Goal: Task Accomplishment & Management: Complete application form

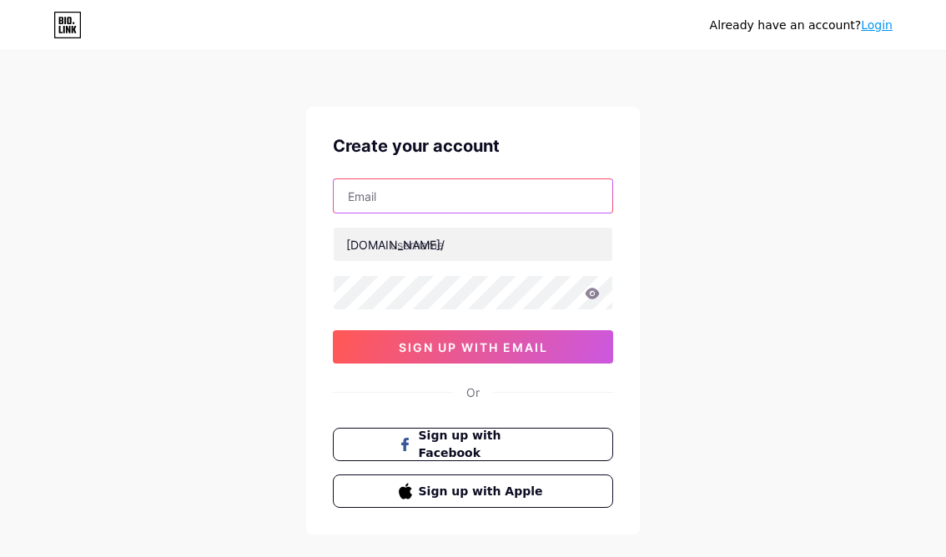
click at [411, 199] on input "text" at bounding box center [473, 195] width 279 height 33
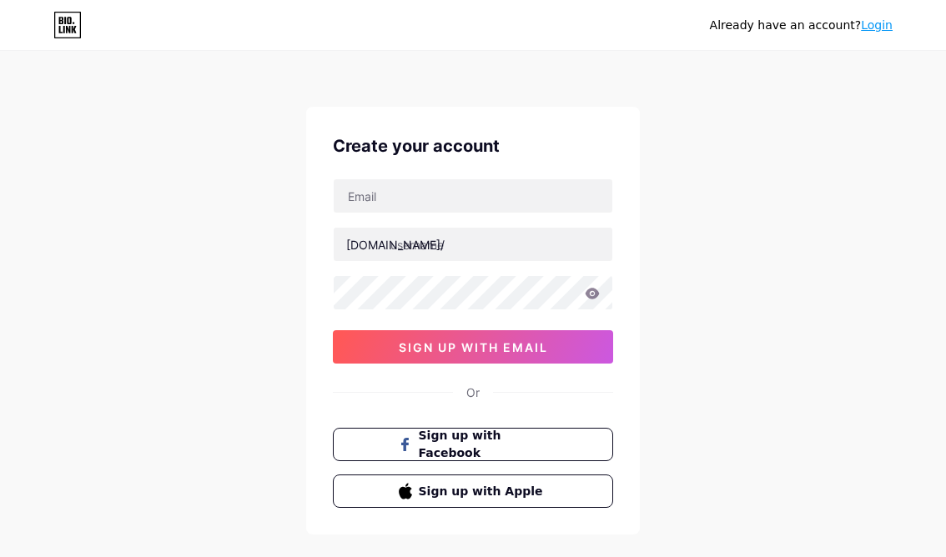
click at [842, 193] on div "Already have an account? Login Create your account bio.link/ 0cAFcWeA4McbgoBZzn…" at bounding box center [473, 319] width 946 height 638
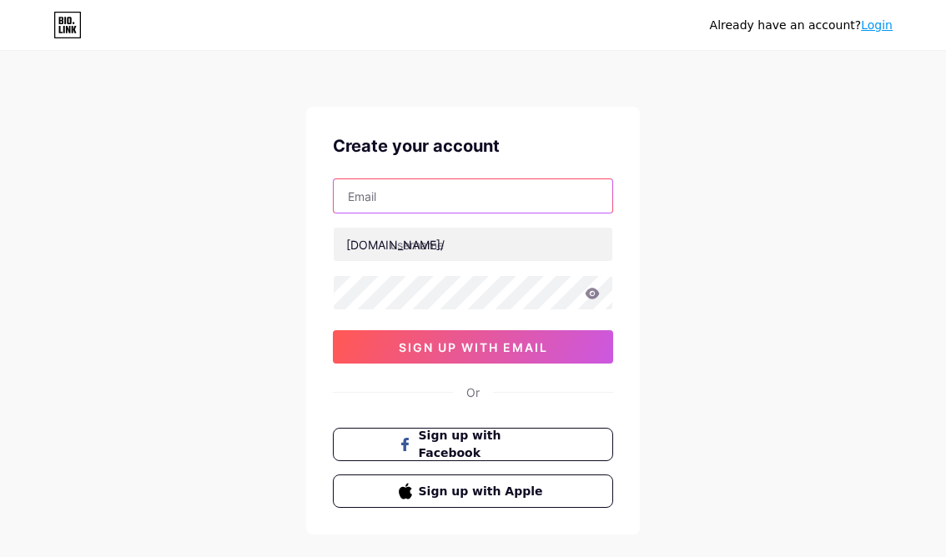
click at [472, 196] on input "text" at bounding box center [473, 195] width 279 height 33
paste input "[EMAIL_ADDRESS][DOMAIN_NAME]"
type input "[EMAIL_ADDRESS][DOMAIN_NAME]"
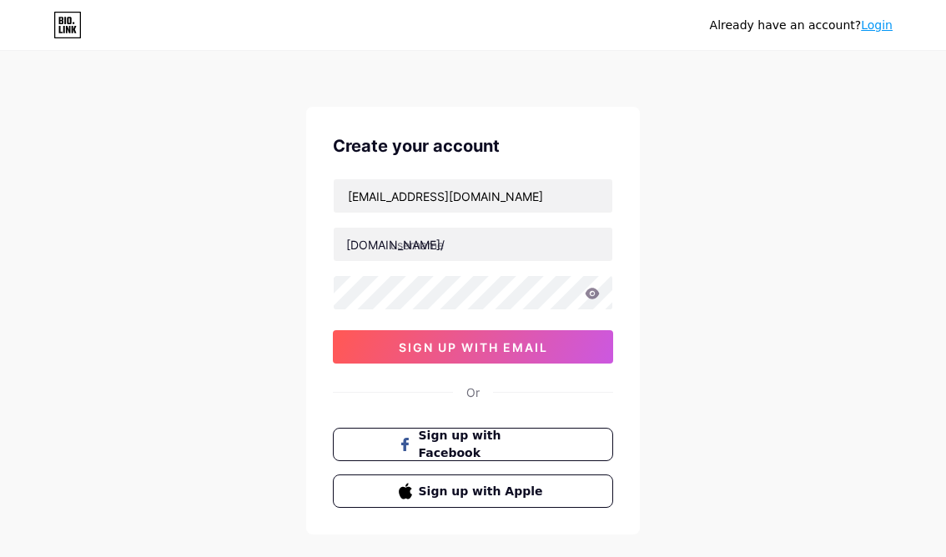
click at [744, 537] on div "Already have an account? Login Create your account canaanphan.664@quiet-branch.…" at bounding box center [473, 319] width 946 height 638
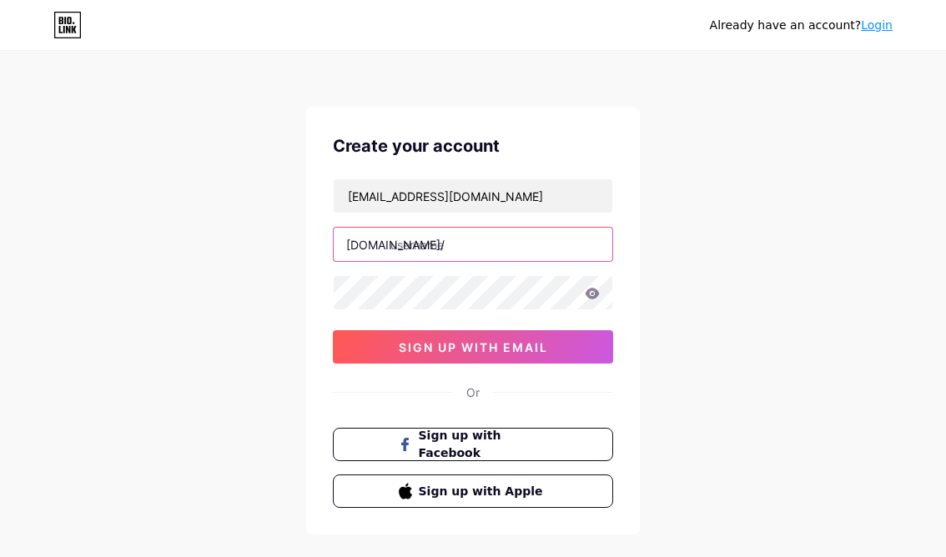
click at [436, 249] on input "text" at bounding box center [473, 244] width 279 height 33
paste input "pelangi4dvipgacor"
type input "pelangi4dvipgacor"
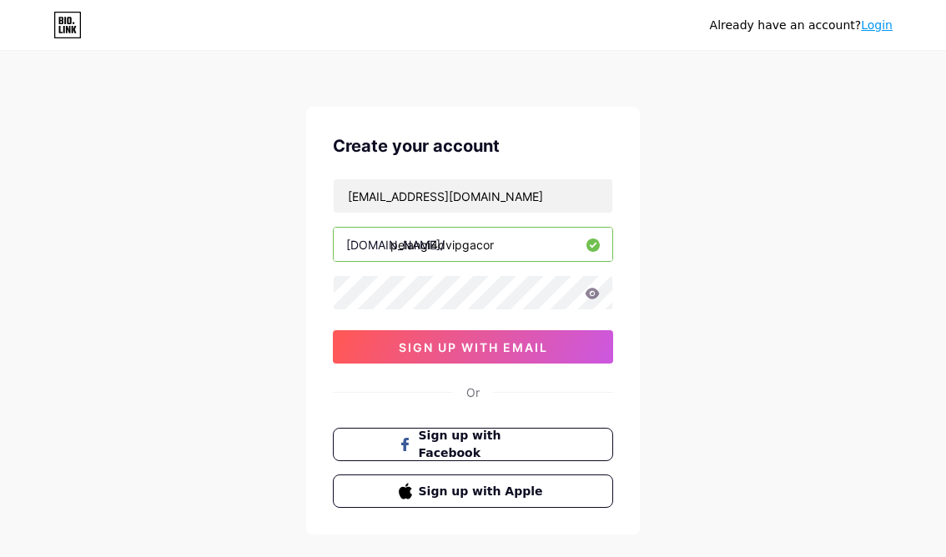
click at [893, 288] on div "Already have an account? Login Create your account canaanphan.664@quiet-branch.…" at bounding box center [473, 319] width 946 height 638
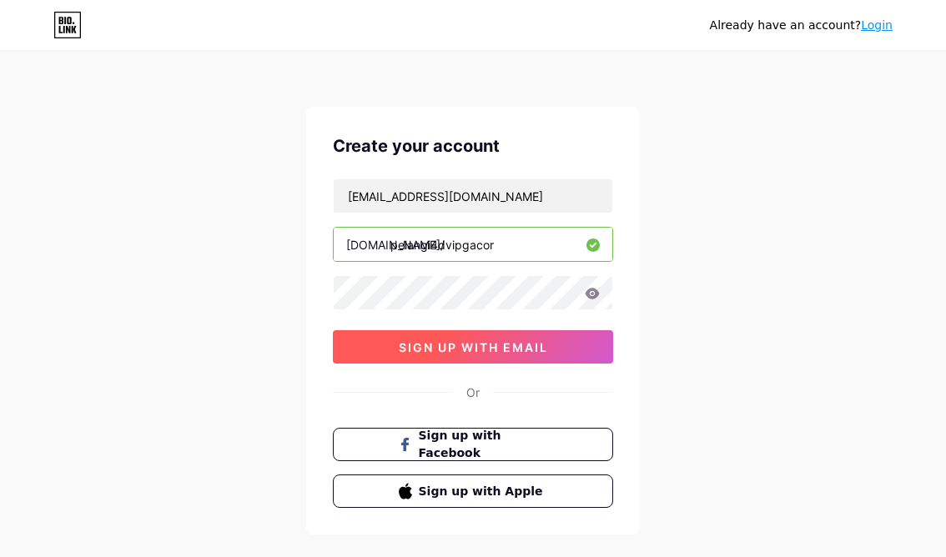
click at [525, 351] on span "sign up with email" at bounding box center [473, 347] width 149 height 14
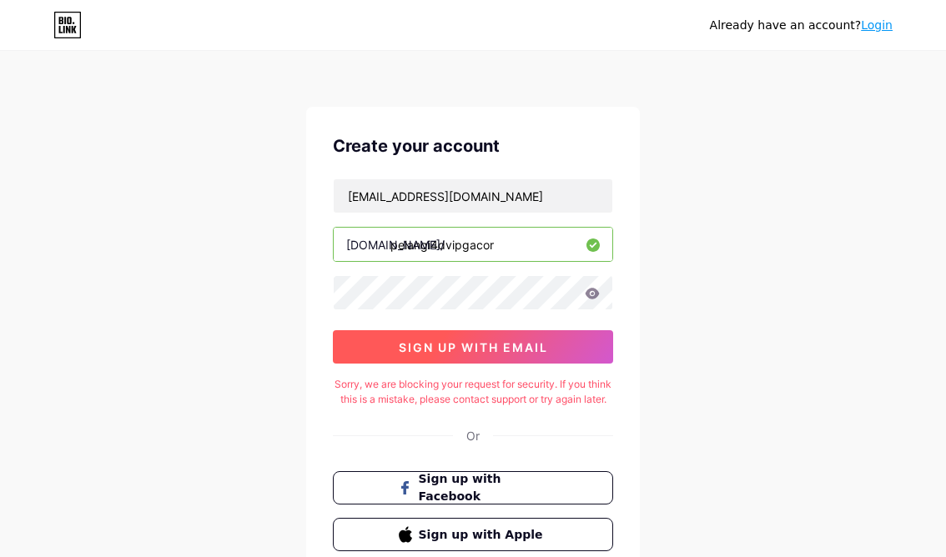
click at [491, 352] on span "sign up with email" at bounding box center [473, 347] width 149 height 14
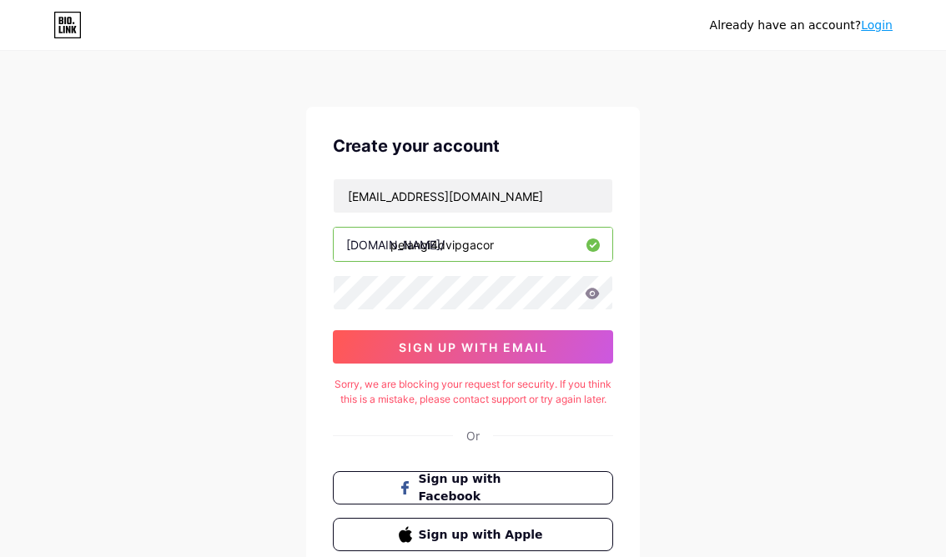
click at [898, 539] on div "Already have an account? Login Create your account canaanphan.664@quiet-branch.…" at bounding box center [473, 341] width 946 height 682
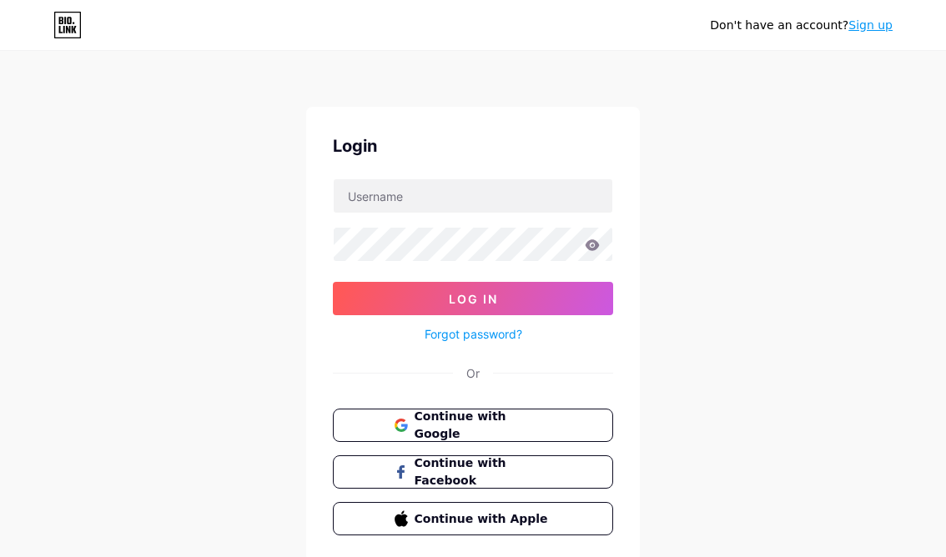
click at [827, 277] on div "Don't have an account? Sign up Login Log In Forgot password? Or Continue with G…" at bounding box center [473, 308] width 946 height 616
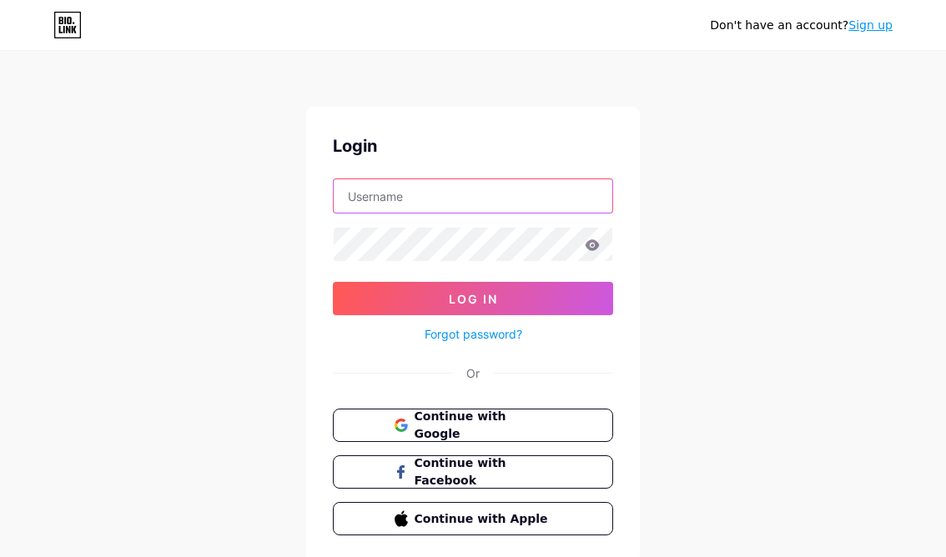
click at [431, 194] on input "text" at bounding box center [473, 195] width 279 height 33
paste input "[EMAIL_ADDRESS][DOMAIN_NAME]"
type input "[EMAIL_ADDRESS][DOMAIN_NAME]"
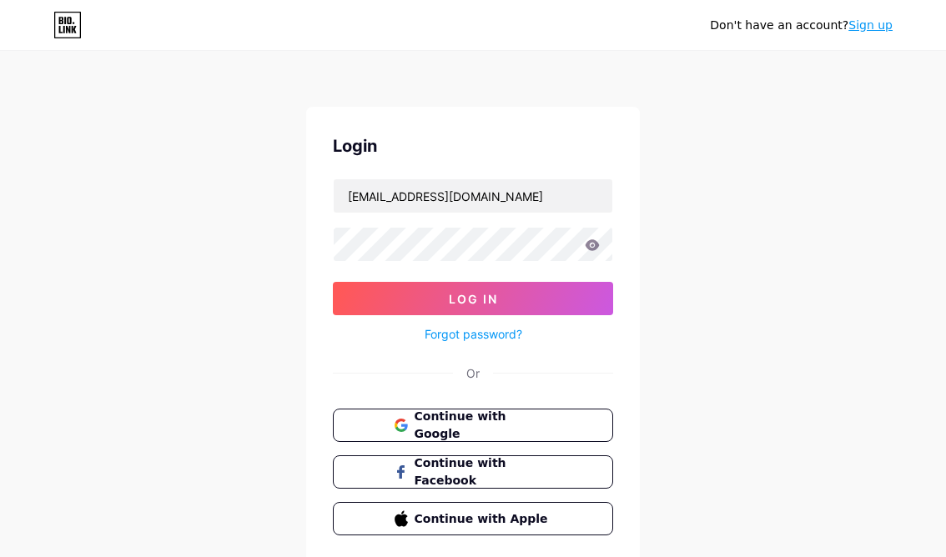
click at [836, 322] on div "Don't have an account? Sign up Login [EMAIL_ADDRESS][DOMAIN_NAME] Log In Forgot…" at bounding box center [473, 308] width 946 height 616
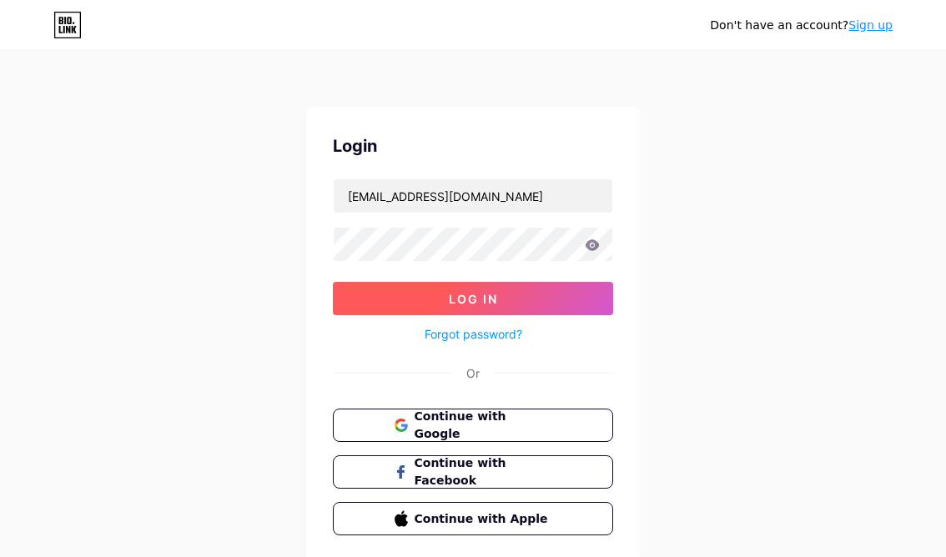
click at [496, 297] on span "Log In" at bounding box center [473, 299] width 49 height 14
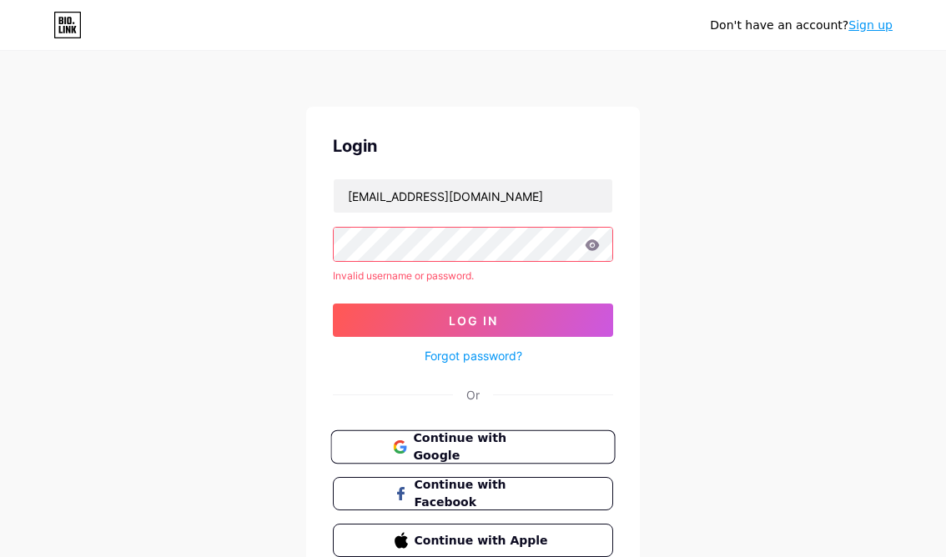
click at [496, 446] on span "Continue with Google" at bounding box center [482, 448] width 139 height 36
